Goal: Information Seeking & Learning: Check status

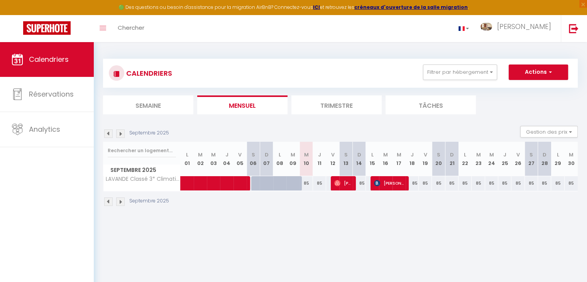
click at [310, 106] on li "Trimestre" at bounding box center [336, 104] width 90 height 19
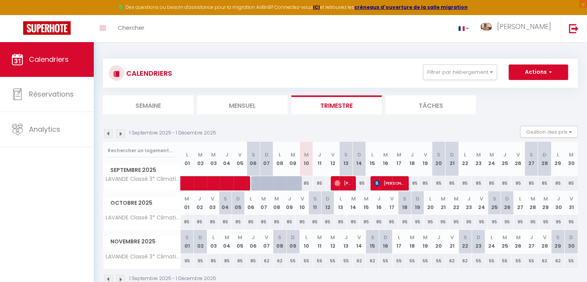
click at [229, 101] on li "Mensuel" at bounding box center [242, 104] width 90 height 19
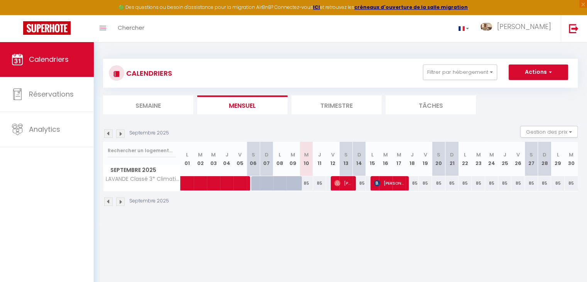
click at [307, 101] on li "Trimestre" at bounding box center [336, 104] width 90 height 19
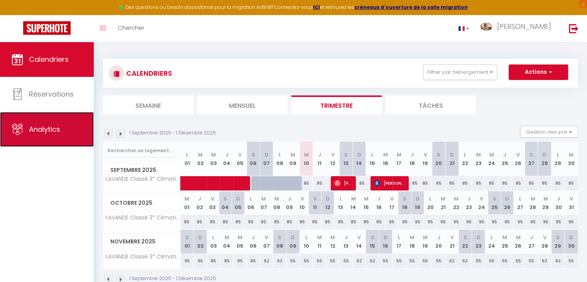
click at [49, 126] on span "Analytics" at bounding box center [44, 129] width 31 height 10
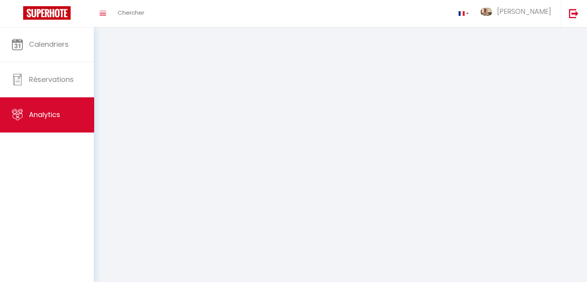
select select "2025"
select select "9"
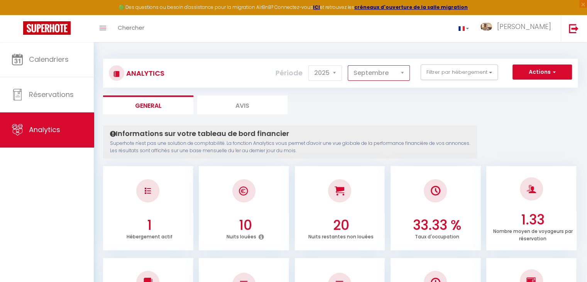
click at [401, 71] on select "[PERSON_NAME] Mars Avril Mai Juin Juillet Août Septembre Octobre Novembre Décem…" at bounding box center [379, 72] width 62 height 15
click at [333, 72] on select "2014 2015 2016 2017 2018 2019 2020 2021 2022 2023 2024 2025 2026 2027" at bounding box center [325, 72] width 34 height 15
click at [310, 65] on select "2014 2015 2016 2017 2018 2019 2020 2021 2022 2023 2024 2025 2026 2027" at bounding box center [325, 72] width 34 height 15
click at [337, 71] on select "2014 2015 2016 2017 2018 2019 2020 2021 2022 2023 2024 2025 2026 2027" at bounding box center [325, 72] width 34 height 15
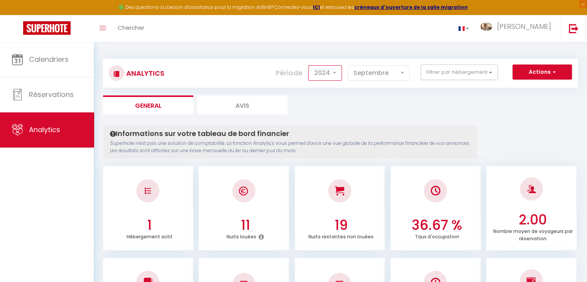
select select "2025"
click at [310, 65] on select "2014 2015 2016 2017 2018 2019 2020 2021 2022 2023 2024 2025 2026 2027" at bounding box center [325, 72] width 34 height 15
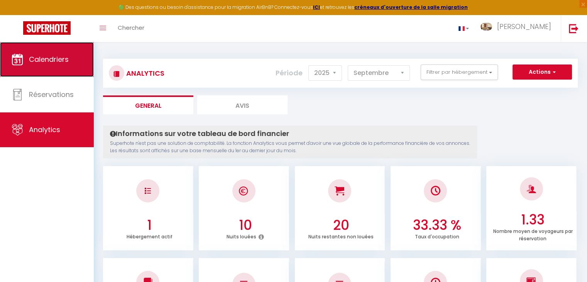
click at [37, 59] on span "Calendriers" at bounding box center [49, 59] width 40 height 10
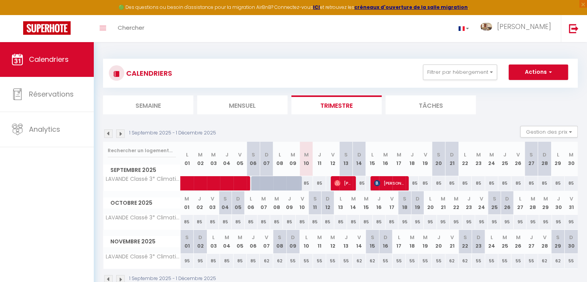
click at [107, 133] on img at bounding box center [108, 133] width 8 height 8
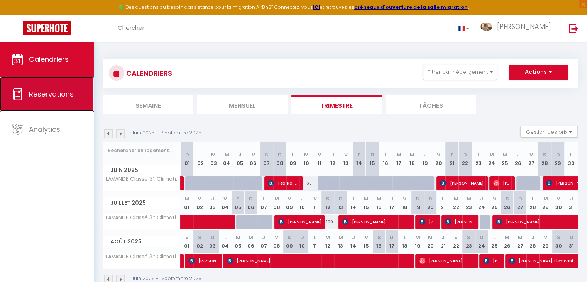
click at [50, 99] on link "Réservations" at bounding box center [47, 94] width 94 height 35
select select "not_cancelled"
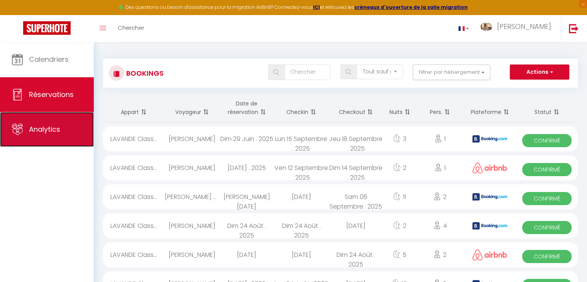
click at [79, 123] on link "Analytics" at bounding box center [47, 129] width 94 height 35
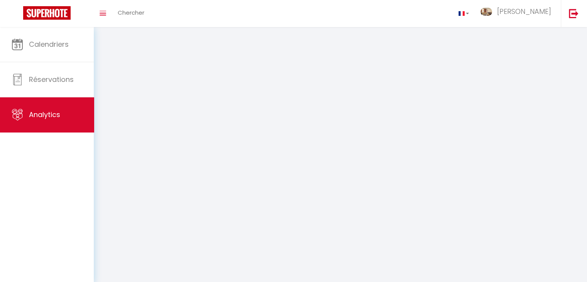
select select "2025"
select select "9"
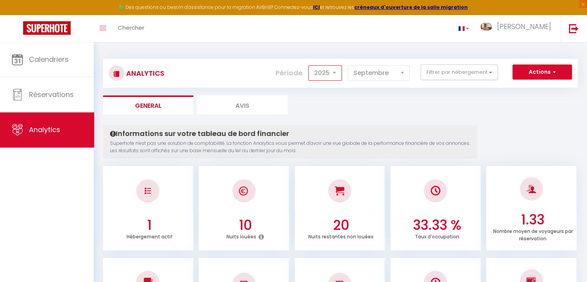
click at [336, 72] on select "2014 2015 2016 2017 2018 2019 2020 2021 2022 2023 2024 2025 2026 2027" at bounding box center [325, 72] width 34 height 15
click at [310, 65] on select "2014 2015 2016 2017 2018 2019 2020 2021 2022 2023 2024 2025 2026 2027" at bounding box center [325, 72] width 34 height 15
click at [335, 74] on select "2014 2015 2016 2017 2018 2019 2020 2021 2022 2023 2024 2025 2026 2027" at bounding box center [325, 72] width 34 height 15
click at [310, 65] on select "2014 2015 2016 2017 2018 2019 2020 2021 2022 2023 2024 2025 2026 2027" at bounding box center [325, 72] width 34 height 15
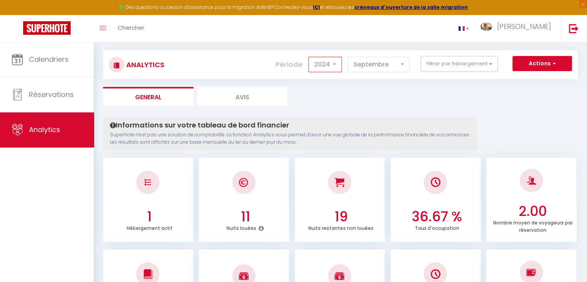
scroll to position [0, 0]
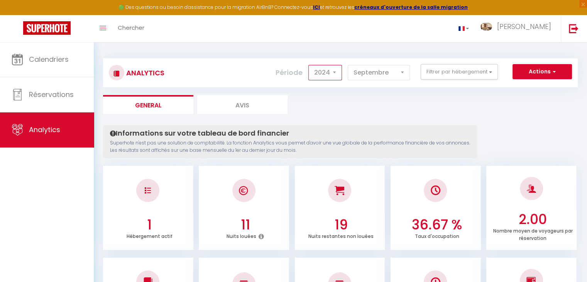
click at [335, 75] on select "2014 2015 2016 2017 2018 2019 2020 2021 2022 2023 2024 2025 2026 2027" at bounding box center [325, 72] width 34 height 15
select select "2025"
click at [310, 65] on select "2014 2015 2016 2017 2018 2019 2020 2021 2022 2023 2024 2025 2026 2027" at bounding box center [325, 72] width 34 height 15
